Goal: Task Accomplishment & Management: Complete application form

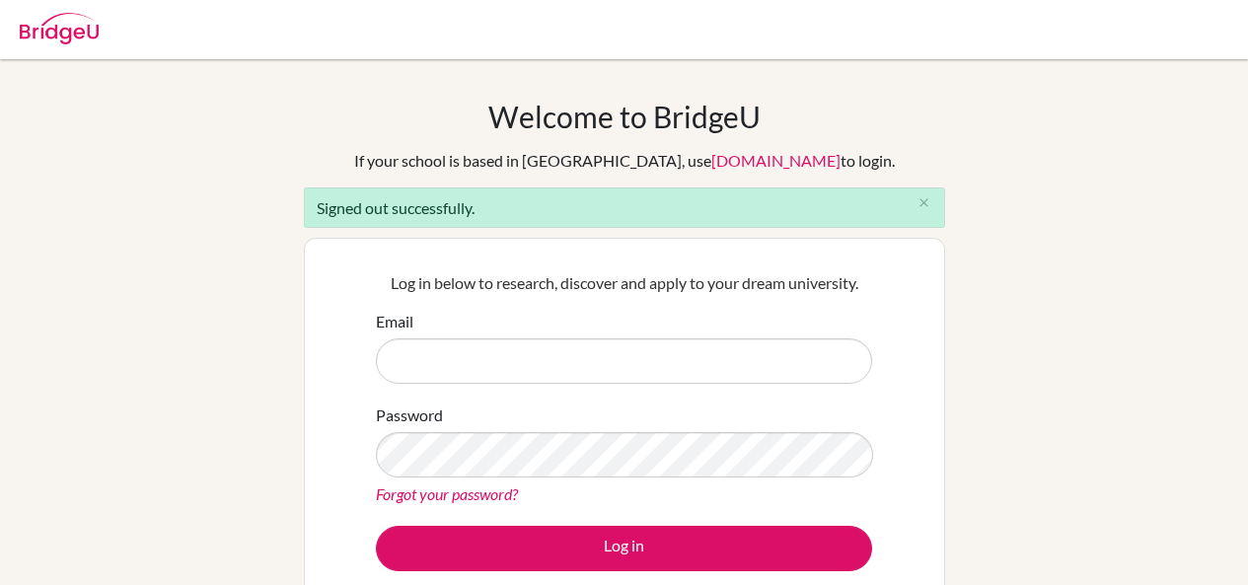
scroll to position [395, 0]
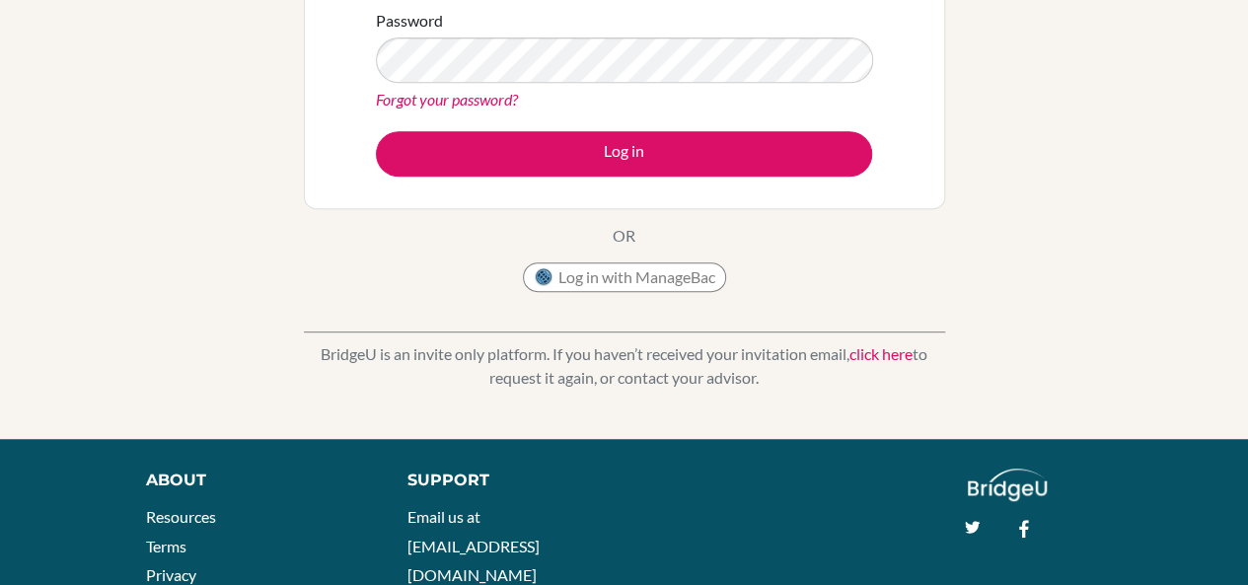
type input "[EMAIL_ADDRESS][DOMAIN_NAME]"
click at [880, 352] on link "click here" at bounding box center [881, 353] width 63 height 19
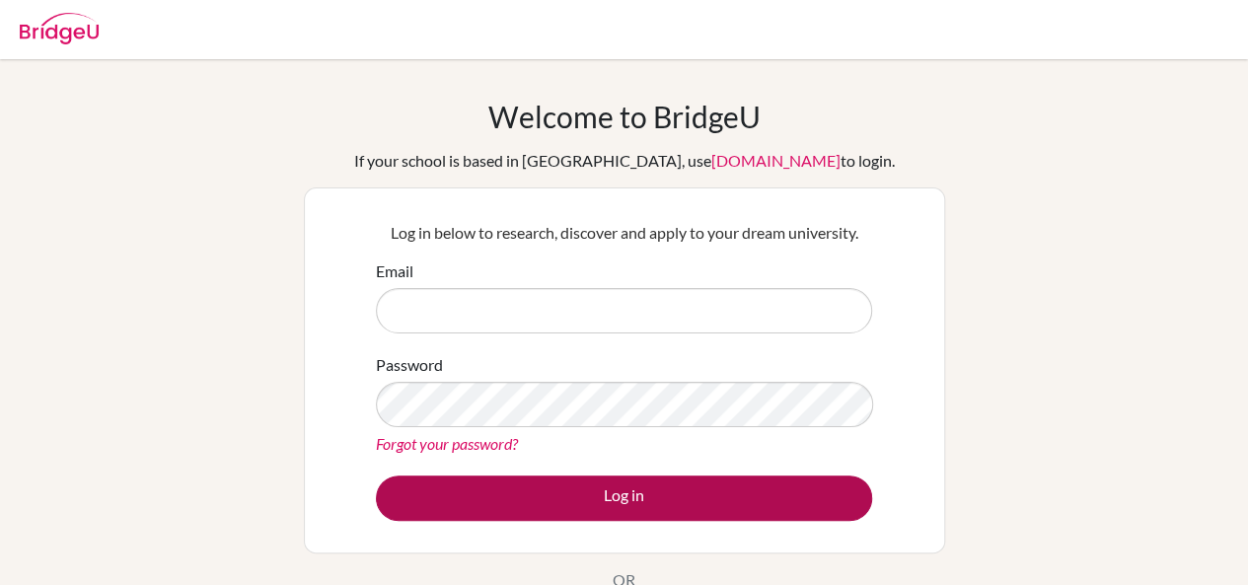
type input "[EMAIL_ADDRESS][DOMAIN_NAME]"
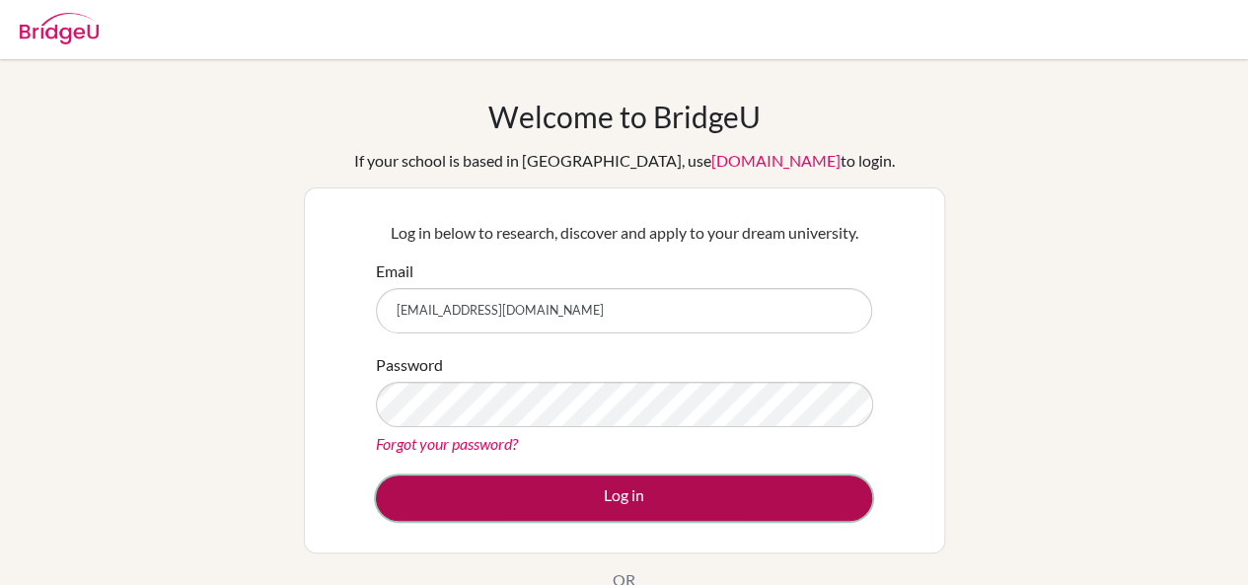
click at [637, 502] on button "Log in" at bounding box center [624, 498] width 496 height 45
